Goal: Task Accomplishment & Management: Manage account settings

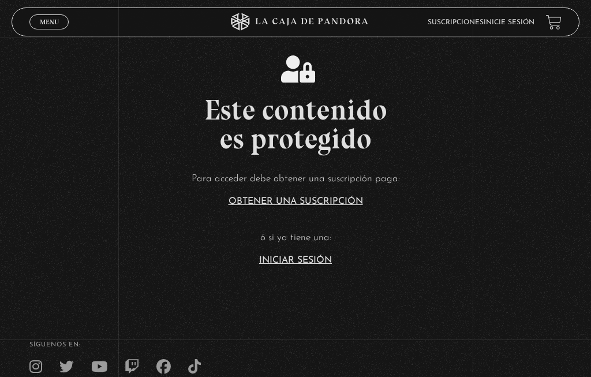
scroll to position [136, 0]
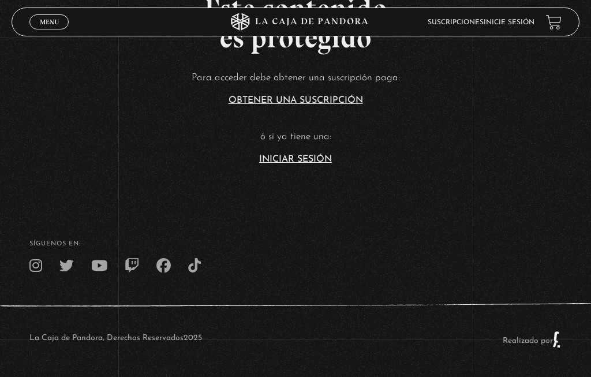
click at [287, 155] on link "Iniciar Sesión" at bounding box center [295, 159] width 73 height 9
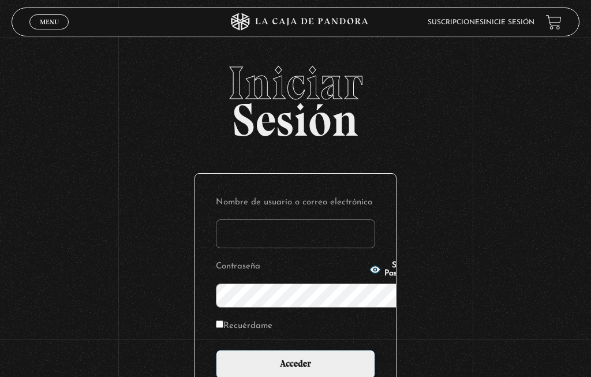
click at [241, 219] on input "Nombre de usuario o correo electrónico" at bounding box center [295, 233] width 159 height 29
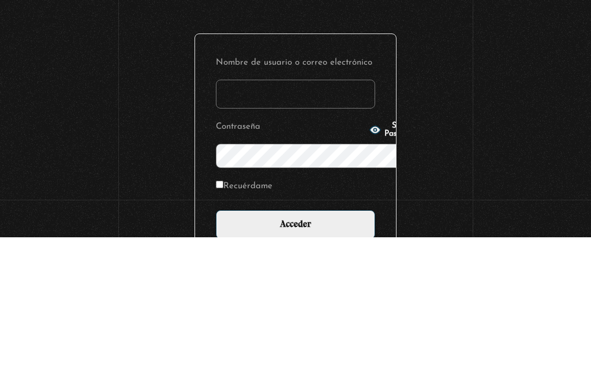
type input "t"
type input "Mariposa"
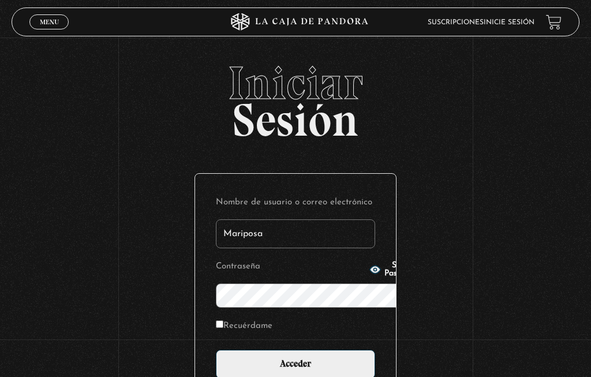
click at [384, 278] on span "Show Password" at bounding box center [400, 269] width 33 height 16
click at [300, 350] on input "Acceder" at bounding box center [295, 364] width 159 height 29
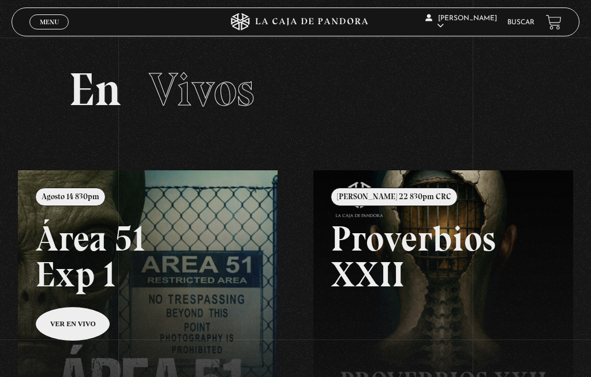
click at [57, 18] on span "Menu" at bounding box center [49, 21] width 19 height 7
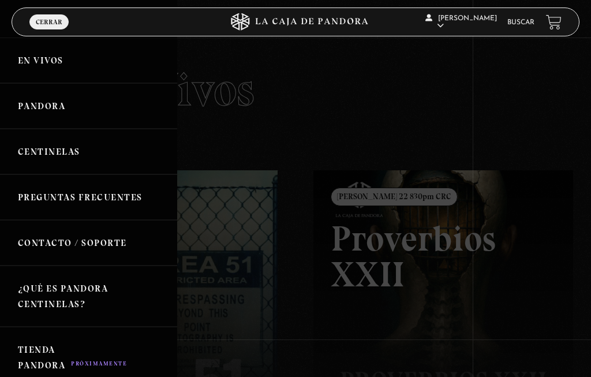
click at [100, 160] on link "Centinelas" at bounding box center [88, 152] width 177 height 46
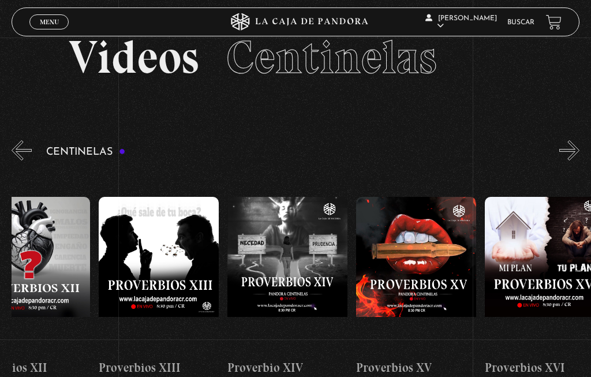
scroll to position [0, 1838]
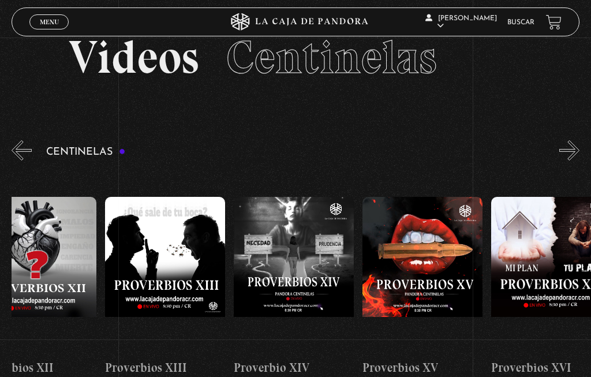
click at [191, 237] on figure at bounding box center [165, 275] width 120 height 156
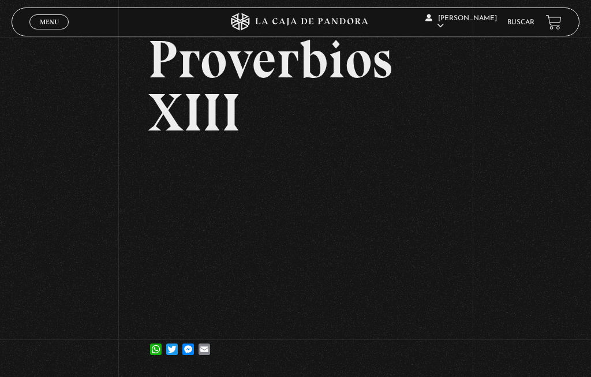
scroll to position [69, 0]
